Goal: Task Accomplishment & Management: Manage account settings

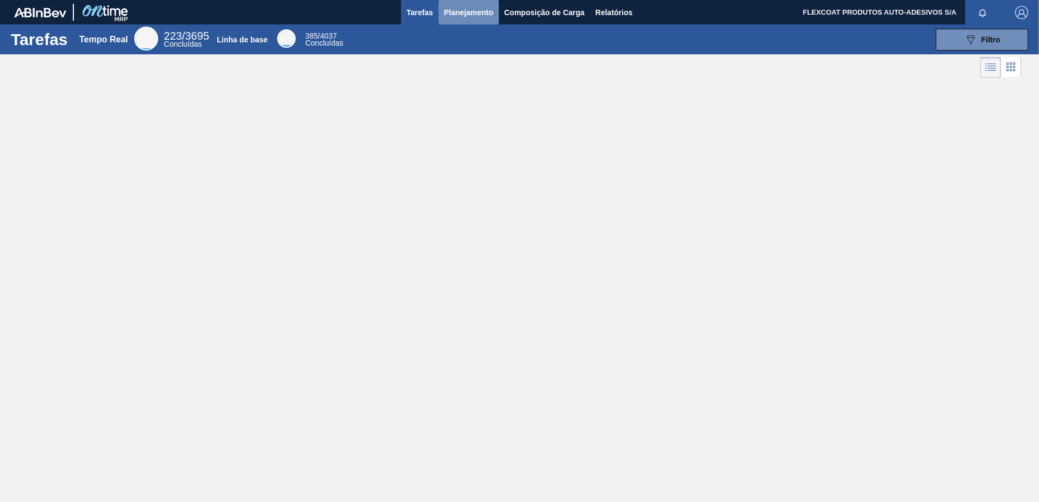
click at [448, 14] on span "Planejamento" at bounding box center [468, 12] width 49 height 13
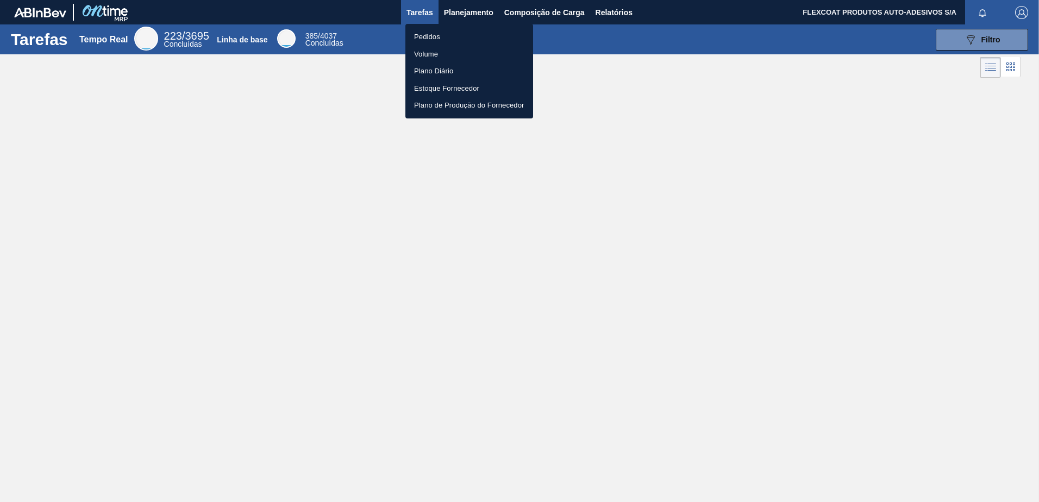
click at [415, 35] on li "Pedidos" at bounding box center [469, 36] width 128 height 17
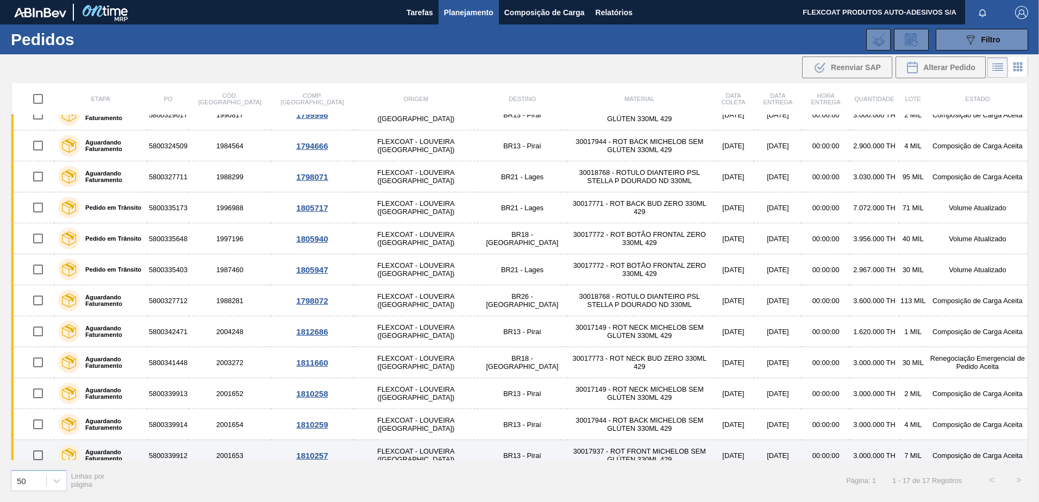
scroll to position [182, 0]
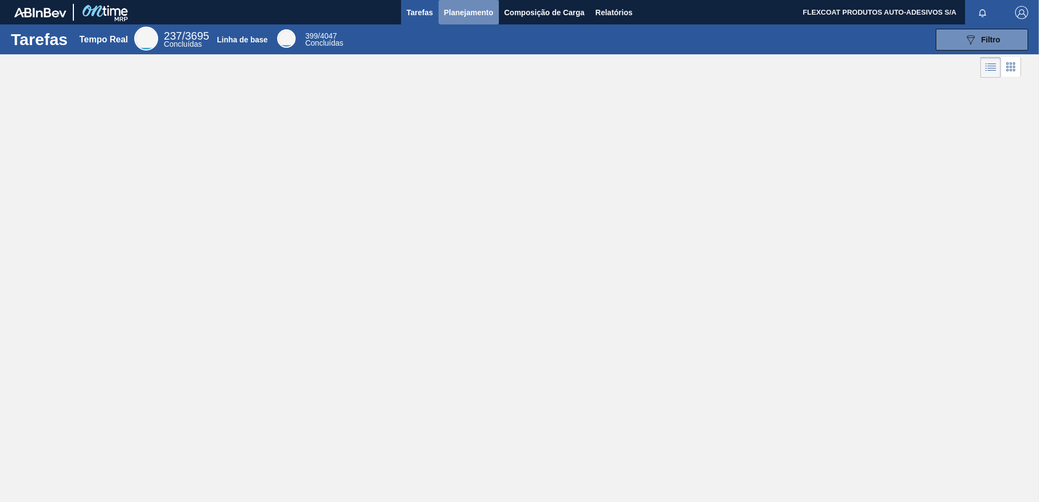
click at [460, 15] on span "Planejamento" at bounding box center [468, 12] width 49 height 13
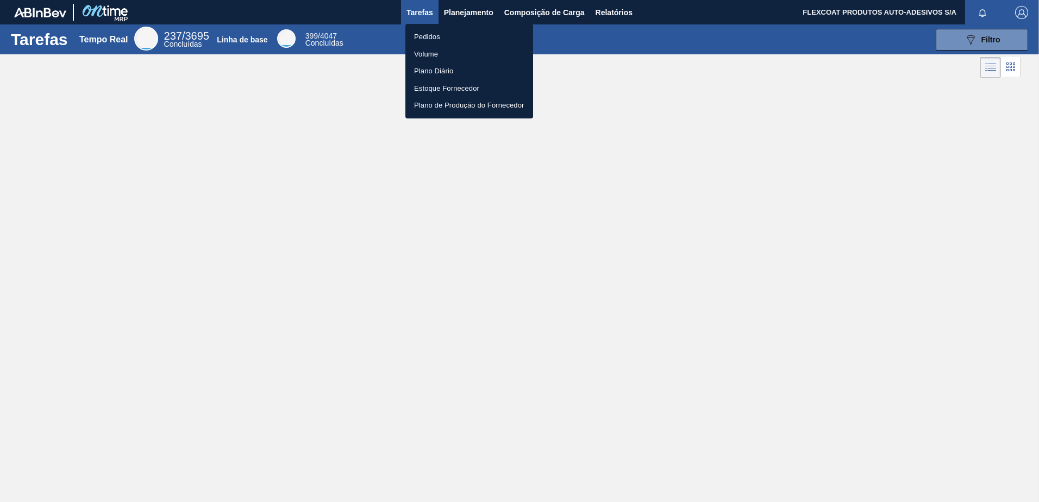
click at [430, 32] on li "Pedidos" at bounding box center [469, 36] width 128 height 17
